Goal: Task Accomplishment & Management: Manage account settings

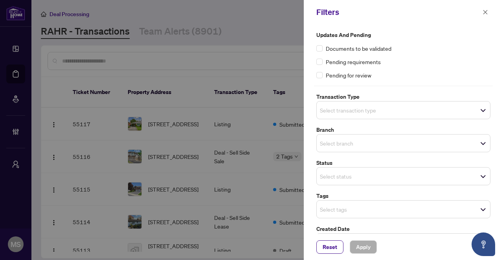
scroll to position [702, 0]
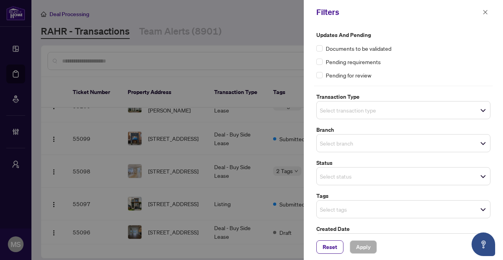
click at [361, 113] on div "Select transaction type" at bounding box center [404, 110] width 174 height 18
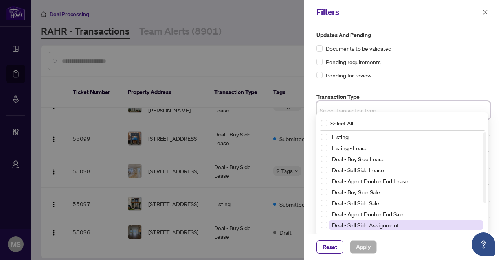
scroll to position [42, 0]
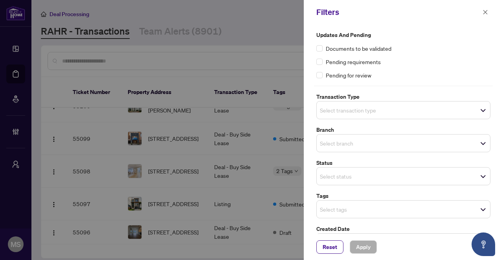
click at [232, 109] on div at bounding box center [251, 130] width 503 height 260
click at [243, 50] on div at bounding box center [251, 130] width 503 height 260
click at [363, 112] on input "search" at bounding box center [347, 109] width 55 height 9
click at [238, 133] on div at bounding box center [251, 130] width 503 height 260
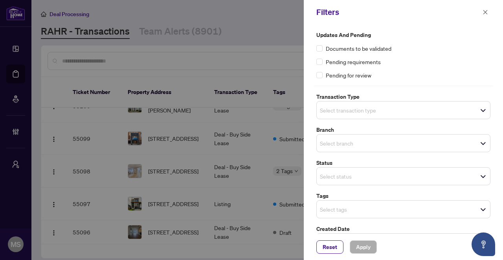
click at [200, 147] on div at bounding box center [251, 130] width 503 height 260
click at [483, 13] on icon "close" at bounding box center [486, 12] width 6 height 6
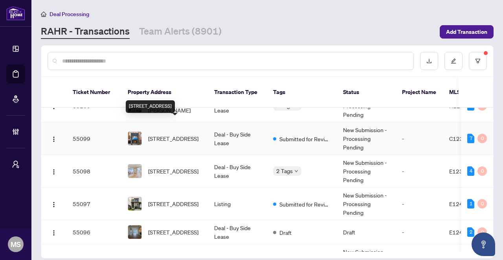
click at [168, 134] on span "[STREET_ADDRESS]" at bounding box center [173, 138] width 50 height 9
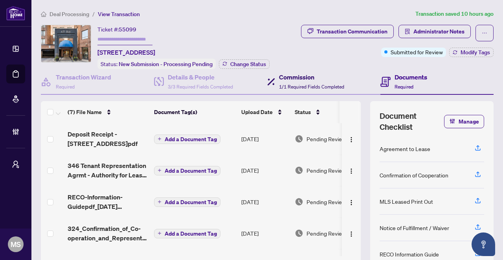
click at [288, 82] on div "Commission 1/1 Required Fields Completed" at bounding box center [311, 81] width 65 height 18
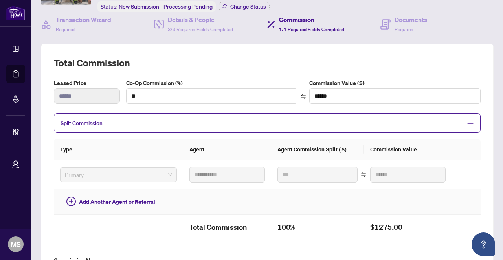
scroll to position [115, 0]
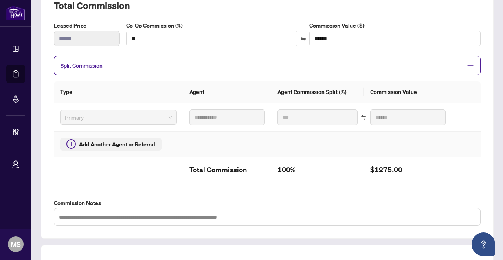
click at [151, 142] on span "Add Another Agent or Referral" at bounding box center [117, 144] width 76 height 9
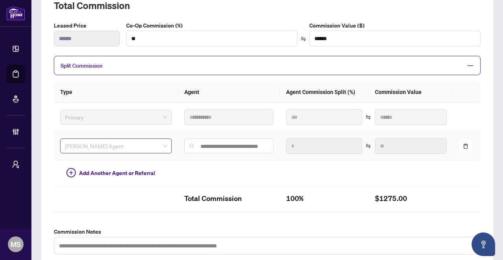
click at [164, 142] on div "[PERSON_NAME] Agent" at bounding box center [116, 145] width 112 height 15
click at [162, 140] on div "[PERSON_NAME] Agent" at bounding box center [116, 145] width 112 height 15
click at [464, 144] on icon "delete" at bounding box center [466, 146] width 5 height 5
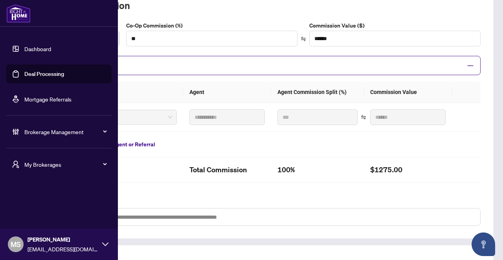
click at [37, 75] on link "Deal Processing" at bounding box center [44, 73] width 40 height 7
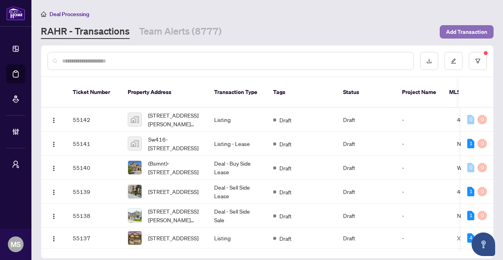
click at [463, 35] on span "Add Transaction" at bounding box center [466, 32] width 41 height 13
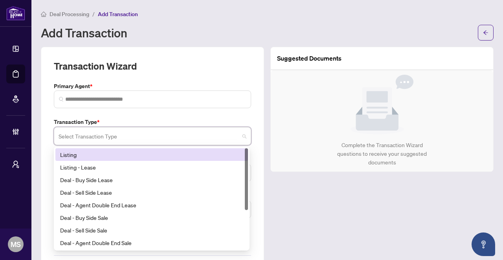
click at [95, 133] on input "search" at bounding box center [149, 137] width 181 height 17
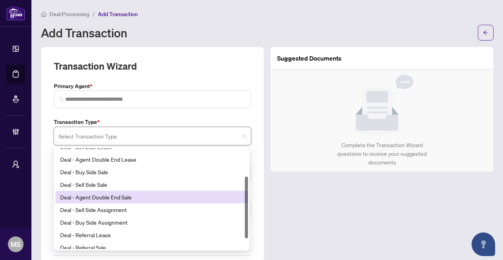
scroll to position [39, 0]
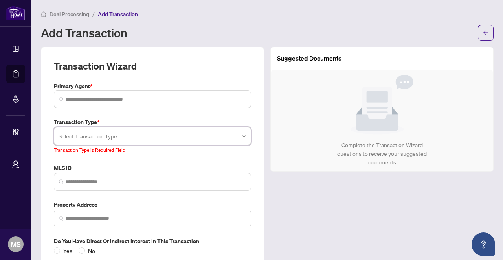
click at [78, 7] on main "Deal Processing / Add Transaction Add Transaction Transaction Wizard Primary Ag…" at bounding box center [267, 130] width 472 height 260
click at [78, 13] on span "Deal Processing" at bounding box center [70, 14] width 40 height 7
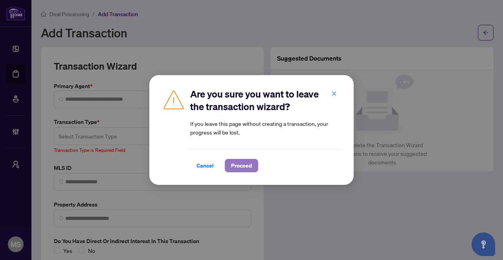
click at [235, 166] on span "Proceed" at bounding box center [241, 165] width 21 height 13
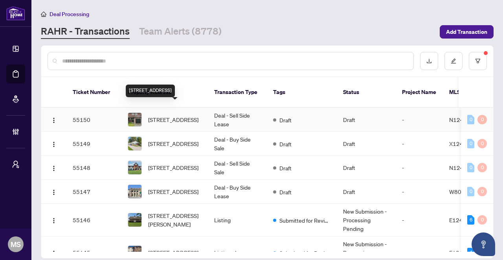
click at [175, 115] on span "[STREET_ADDRESS]" at bounding box center [173, 119] width 50 height 9
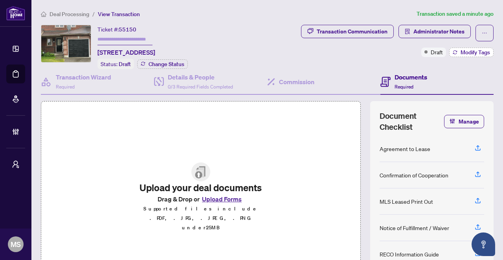
click at [462, 52] on span "Modify Tags" at bounding box center [475, 53] width 29 height 6
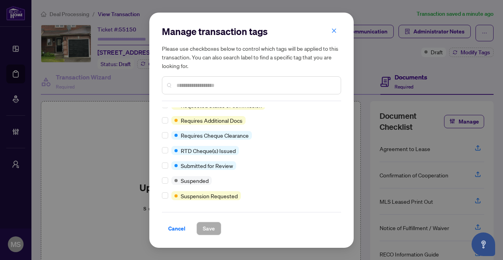
scroll to position [488, 0]
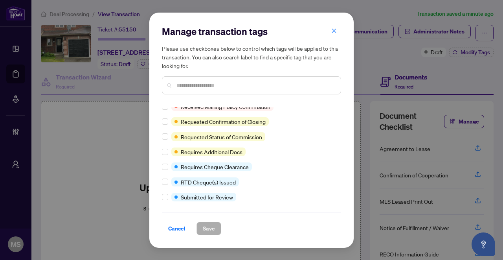
click at [98, 168] on div "Manage transaction tags Please use checkboxes below to control which tags will …" at bounding box center [251, 130] width 503 height 260
click at [334, 35] on span "button" at bounding box center [335, 31] width 6 height 13
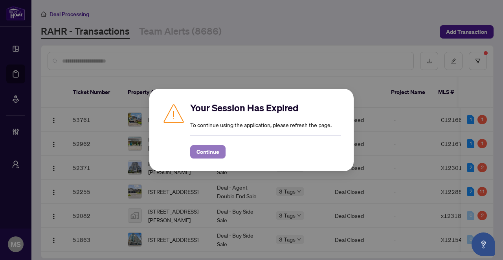
click at [219, 155] on button "Continue" at bounding box center [207, 151] width 35 height 13
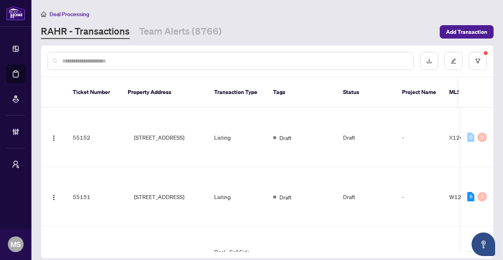
click at [136, 66] on div at bounding box center [231, 61] width 367 height 18
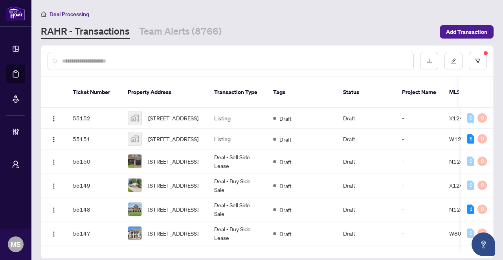
click at [138, 61] on input "text" at bounding box center [234, 61] width 345 height 9
paste input "*********"
type input "*********"
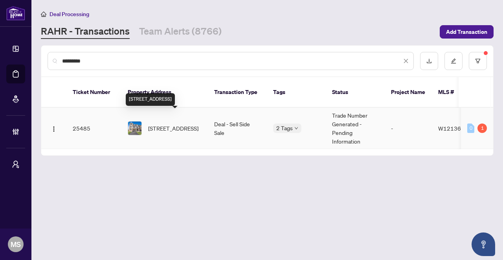
click at [174, 124] on span "105 Bond Head Crt, Milton, Ontario L9E 1G6, Canada" at bounding box center [173, 128] width 50 height 9
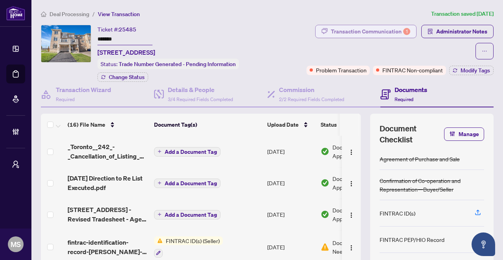
click at [391, 31] on div "Transaction Communication 1" at bounding box center [370, 31] width 79 height 13
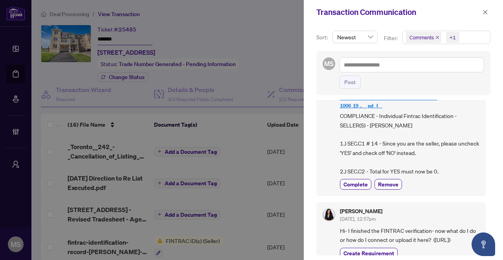
scroll to position [378, 0]
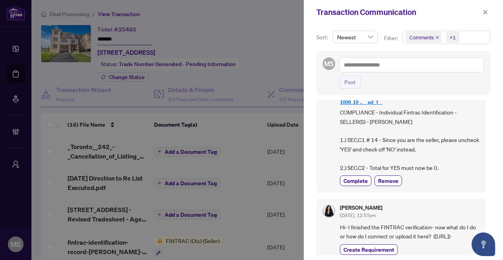
click at [229, 181] on div at bounding box center [251, 130] width 503 height 260
click at [239, 178] on div at bounding box center [251, 130] width 503 height 260
click at [487, 12] on icon "close" at bounding box center [486, 12] width 6 height 6
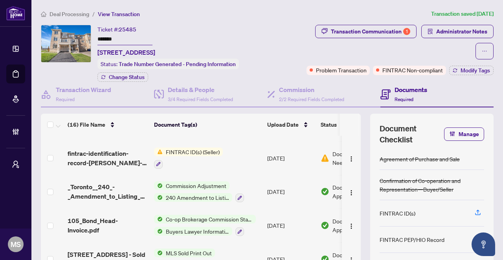
scroll to position [83, 0]
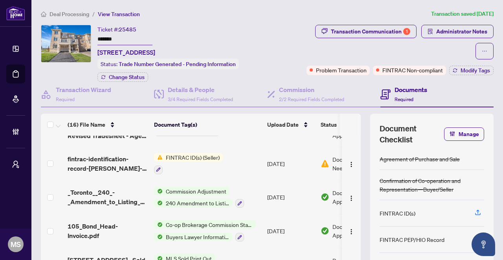
click at [330, 163] on div "Document Needs Work 1" at bounding box center [351, 163] width 61 height 17
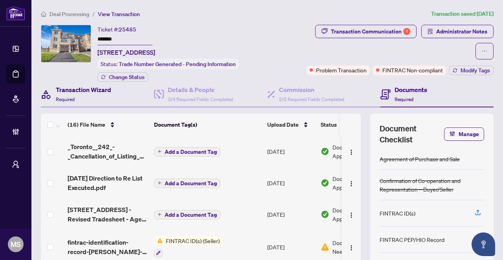
click at [90, 97] on div "Transaction Wizard Required" at bounding box center [83, 94] width 55 height 18
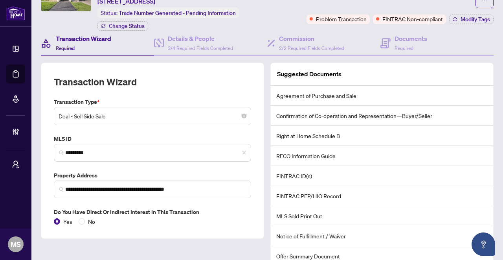
scroll to position [21, 0]
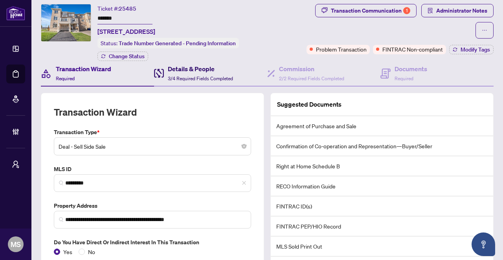
click at [191, 81] on div "Details & People 3/4 Required Fields Completed" at bounding box center [200, 73] width 65 height 18
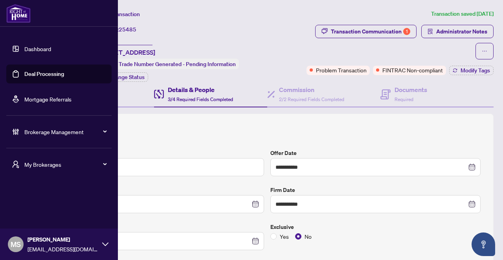
click at [54, 73] on link "Deal Processing" at bounding box center [44, 73] width 40 height 7
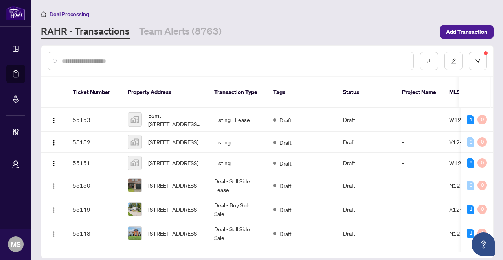
click at [197, 69] on div at bounding box center [231, 61] width 367 height 18
click at [197, 63] on input "text" at bounding box center [234, 61] width 345 height 9
paste input "*********"
type input "*********"
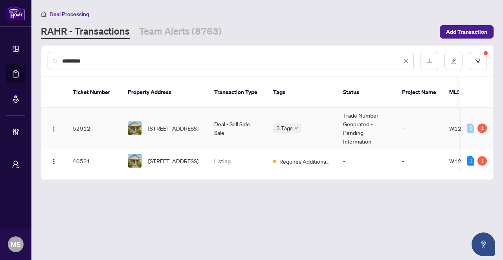
click at [223, 131] on td "Deal - Sell Side Sale" at bounding box center [237, 128] width 59 height 41
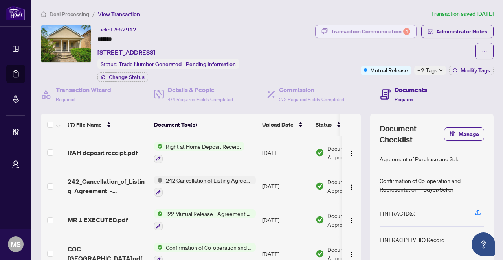
click at [378, 31] on div "Transaction Communication 1" at bounding box center [370, 31] width 79 height 13
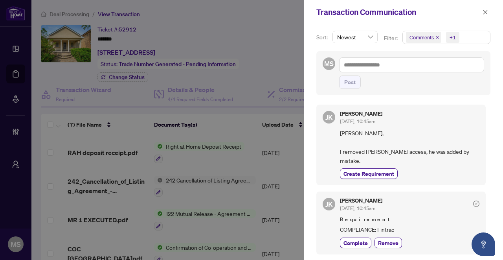
click at [256, 146] on div at bounding box center [251, 130] width 503 height 260
click at [169, 120] on div at bounding box center [251, 130] width 503 height 260
click at [488, 10] on icon "close" at bounding box center [486, 12] width 4 height 4
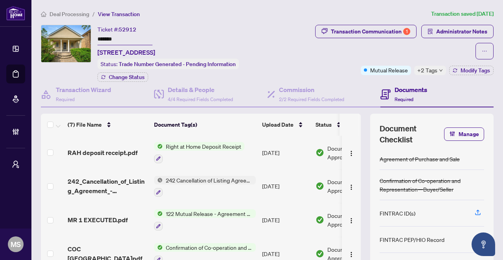
click at [434, 70] on div "+2 Tags" at bounding box center [431, 70] width 32 height 9
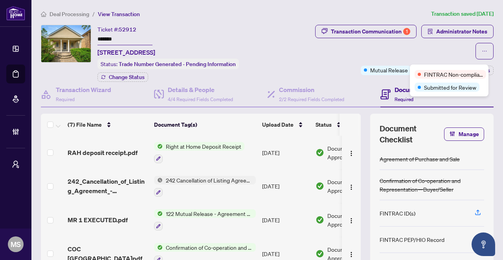
click at [371, 58] on div "Transaction Communication 1 Administrator Notes" at bounding box center [394, 42] width 200 height 35
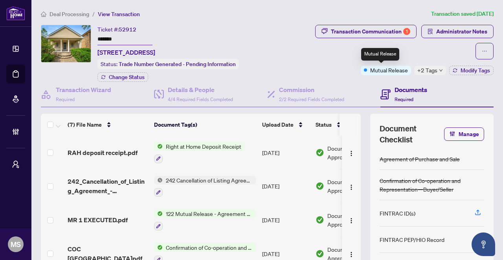
click at [373, 70] on span "Mutual Release" at bounding box center [390, 70] width 38 height 9
click at [426, 74] on span "+2 Tags" at bounding box center [428, 70] width 20 height 9
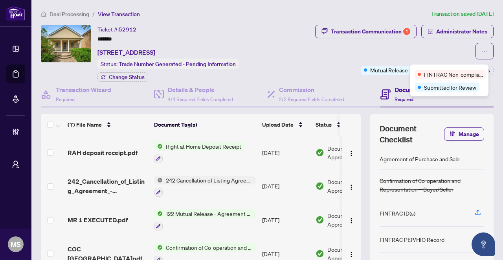
click at [404, 59] on div "Transaction Communication 1 Administrator Notes Mutual Release +2 Tags Modify T…" at bounding box center [394, 50] width 200 height 50
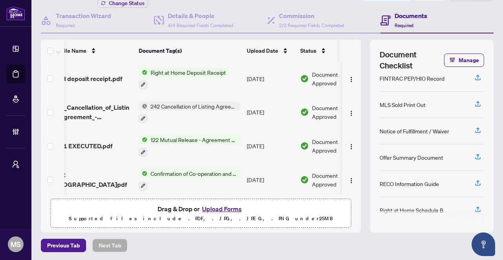
click at [199, 105] on span "242 Cancellation of Listing Agreement - Authority to Offer for Sale" at bounding box center [193, 106] width 93 height 9
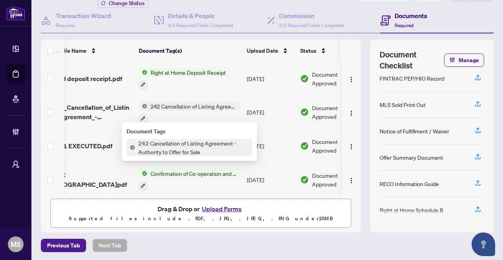
click at [200, 105] on span "242 Cancellation of Listing Agreement - Authority to Offer for Sale" at bounding box center [193, 106] width 93 height 9
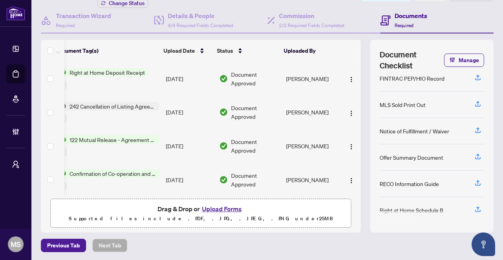
click at [236, 112] on span "Document Approved" at bounding box center [255, 111] width 49 height 17
